Goal: Book appointment/travel/reservation

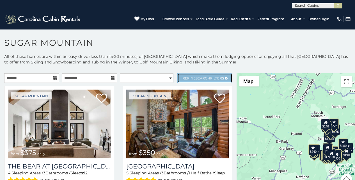
click at [185, 74] on link "Refine Search Filters" at bounding box center [204, 78] width 55 height 10
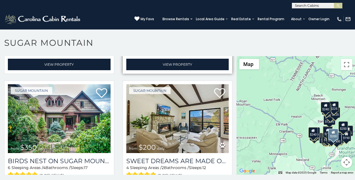
scroll to position [414, 0]
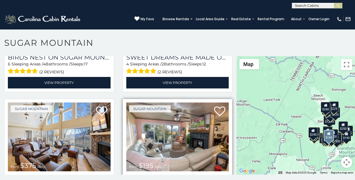
click at [123, 99] on div "Sugar Mountain from $195 daily Skyleaf on Sugar 3 Sleeping Areas / 2 Bathrooms …" at bounding box center [178, 156] width 110 height 115
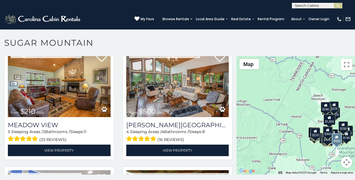
scroll to position [1425, 0]
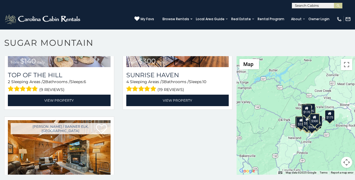
scroll to position [2, 0]
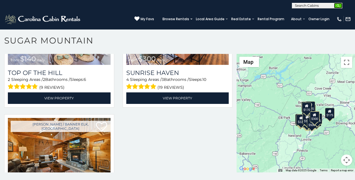
click at [335, 7] on button "submit" at bounding box center [338, 6] width 8 height 6
